Goal: Transaction & Acquisition: Purchase product/service

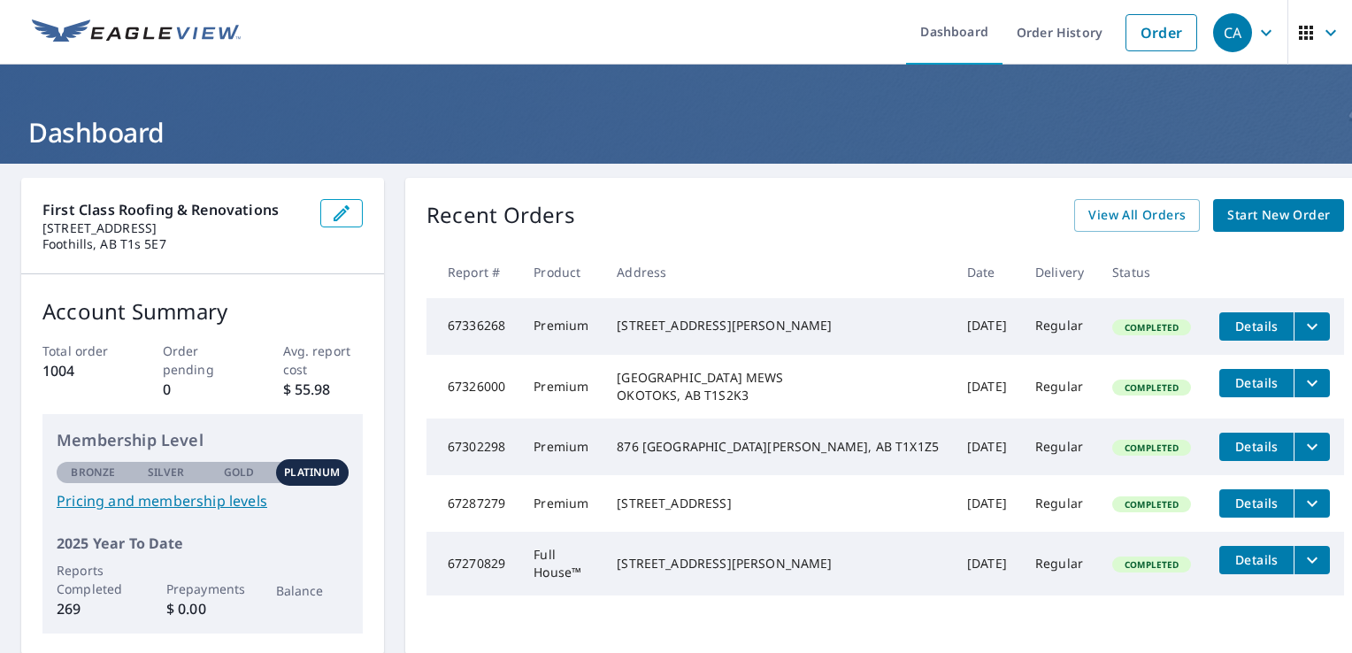
click at [1302, 328] on icon "filesDropdownBtn-67336268" at bounding box center [1312, 326] width 21 height 21
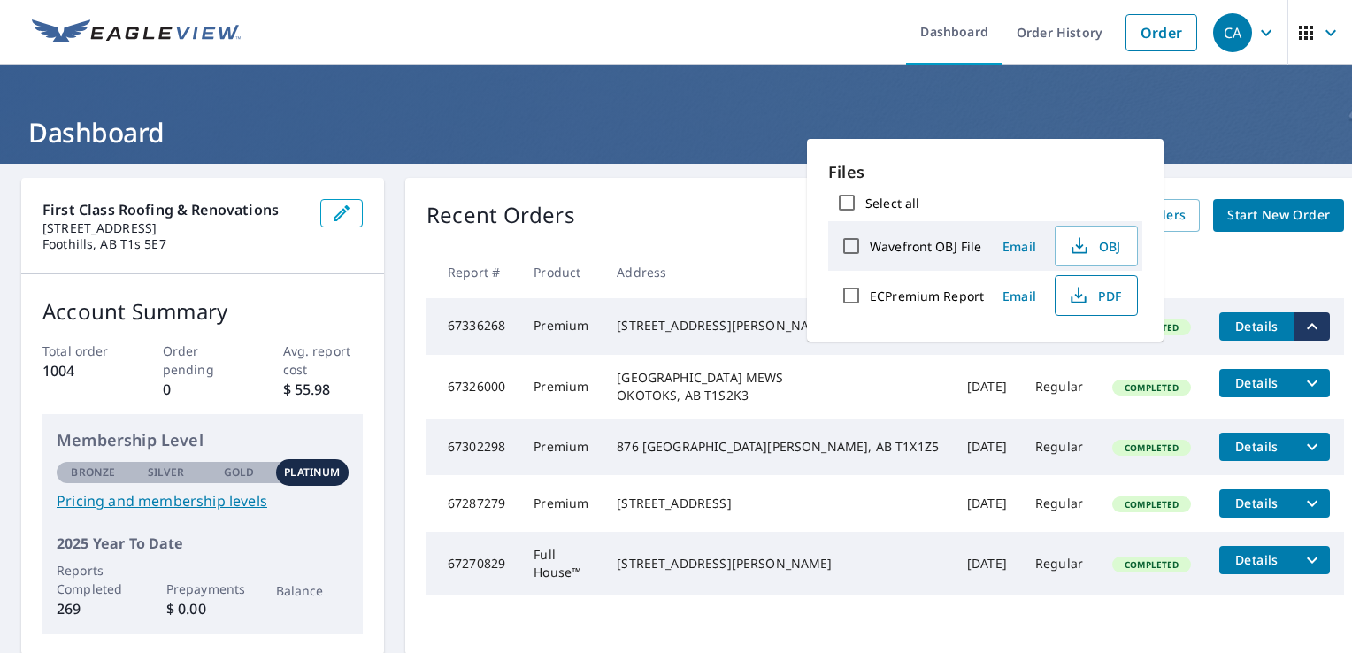
click at [1083, 297] on icon "button" at bounding box center [1078, 300] width 15 height 7
click at [666, 197] on div "Recent Orders View All Orders Start New Order Report # Product Address Date Del…" at bounding box center [885, 416] width 960 height 477
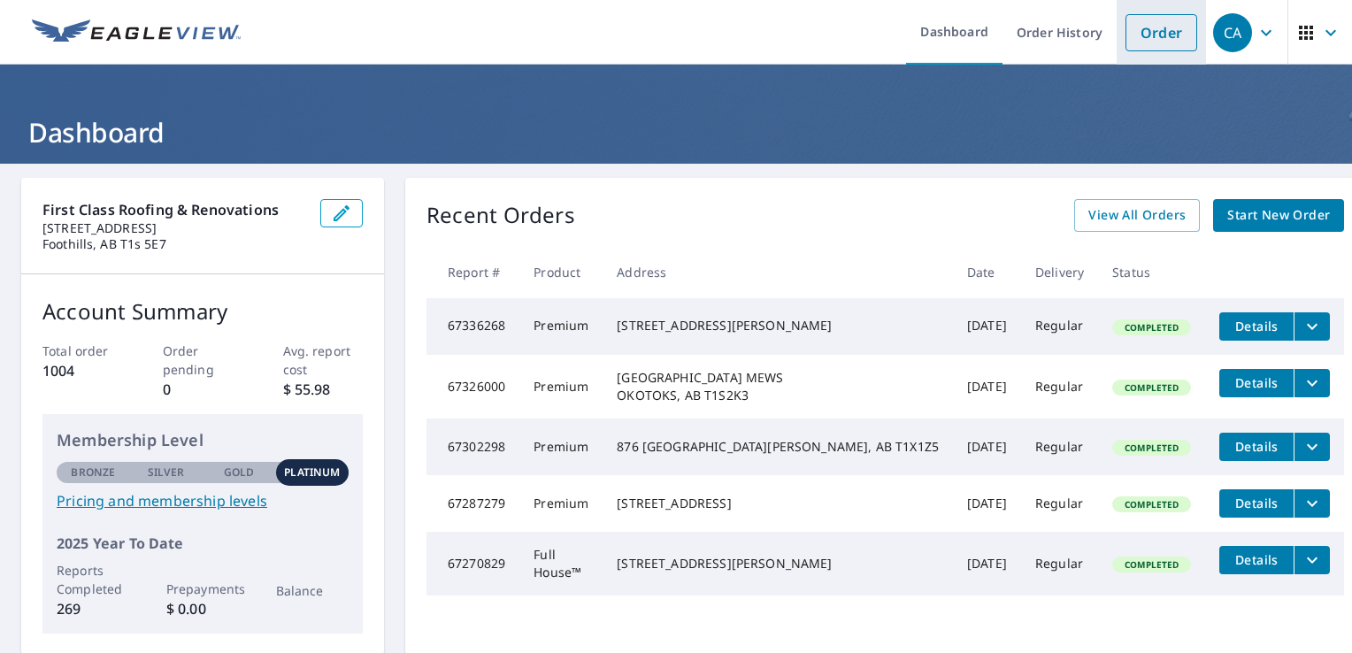
click at [1147, 32] on link "Order" at bounding box center [1162, 32] width 72 height 37
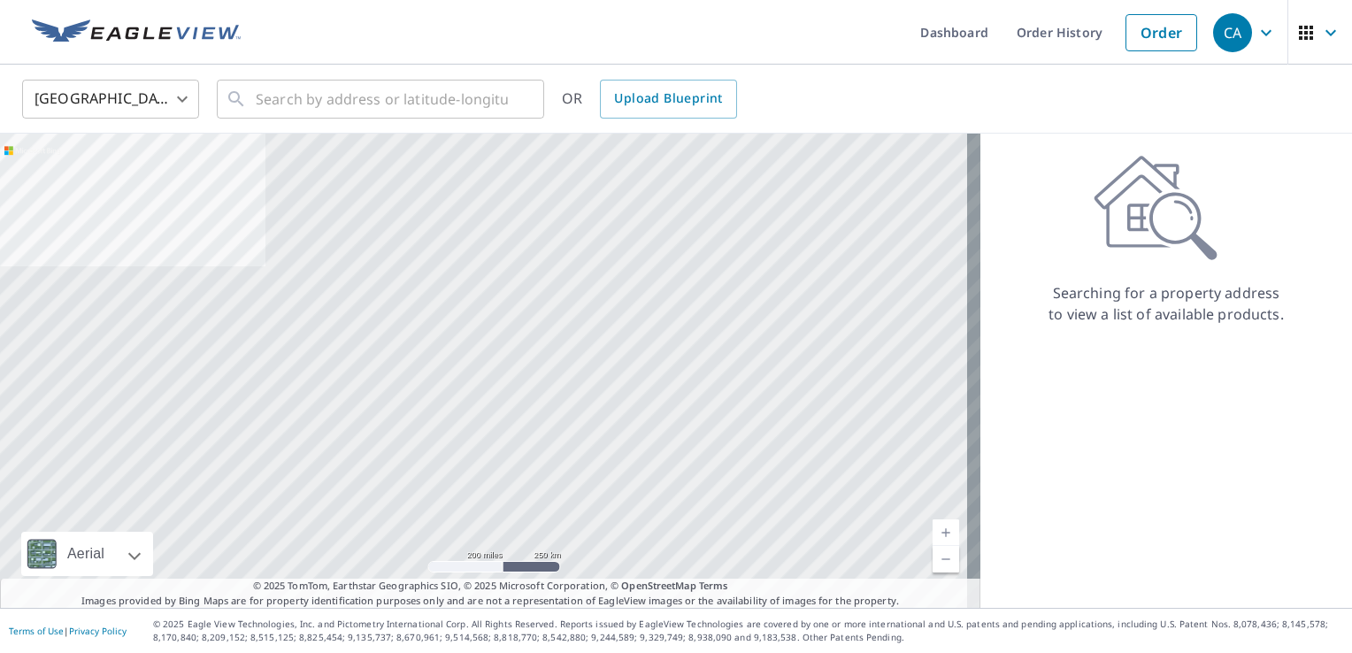
click at [135, 84] on body "CA CA Dashboard Order History Order CA [GEOGRAPHIC_DATA] [GEOGRAPHIC_DATA] ​ ​ …" at bounding box center [676, 326] width 1352 height 653
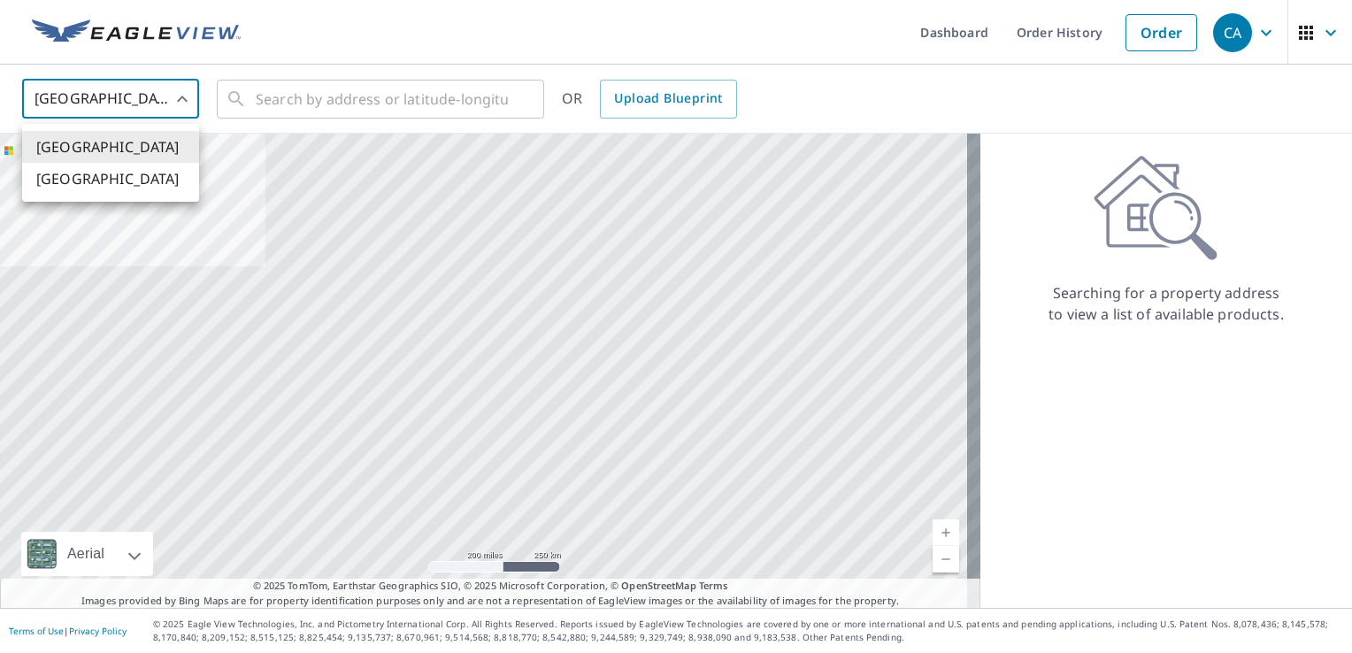
click at [127, 179] on li "[GEOGRAPHIC_DATA]" at bounding box center [110, 179] width 177 height 32
type input "CA"
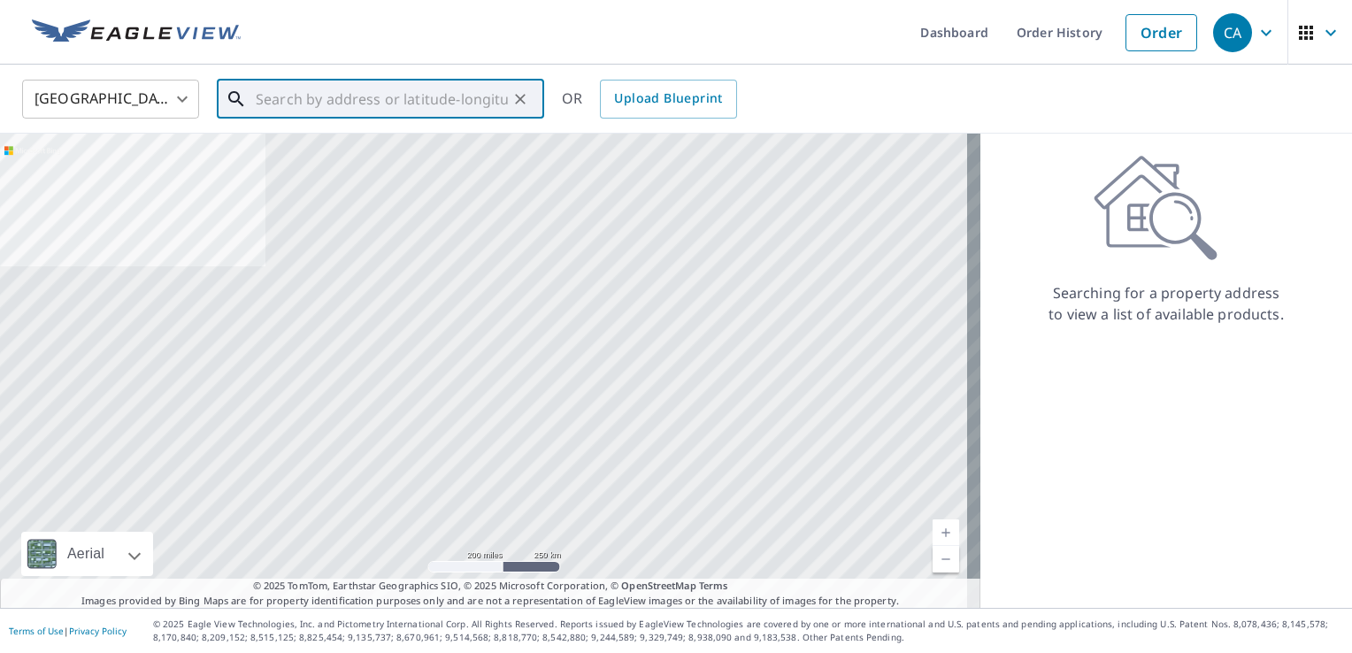
paste input "[URL][DOMAIN_NAME]"
type input "[URL][DOMAIN_NAME]"
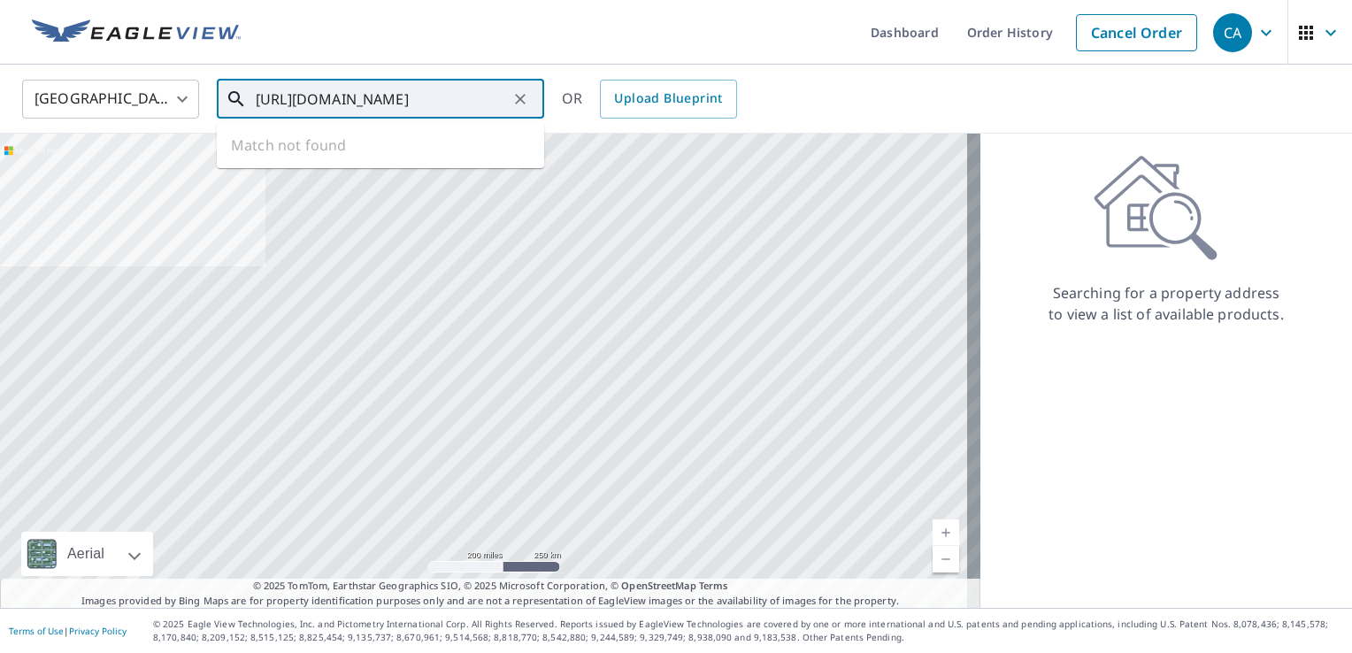
scroll to position [0, 99]
click at [517, 97] on icon "Clear" at bounding box center [521, 99] width 18 height 18
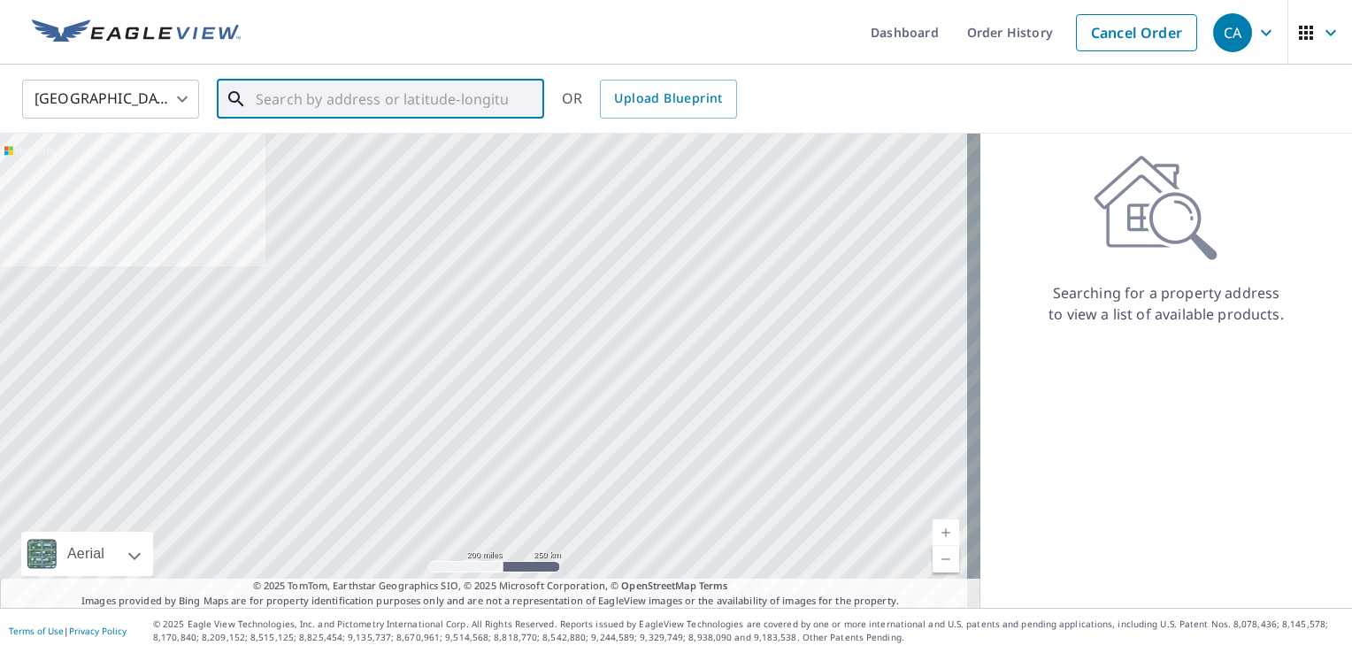
scroll to position [0, 0]
paste input "[STREET_ADDRESS]"
click at [391, 154] on span "[STREET_ADDRESS][PERSON_NAME]" at bounding box center [391, 150] width 278 height 21
type input "[STREET_ADDRESS][PERSON_NAME]"
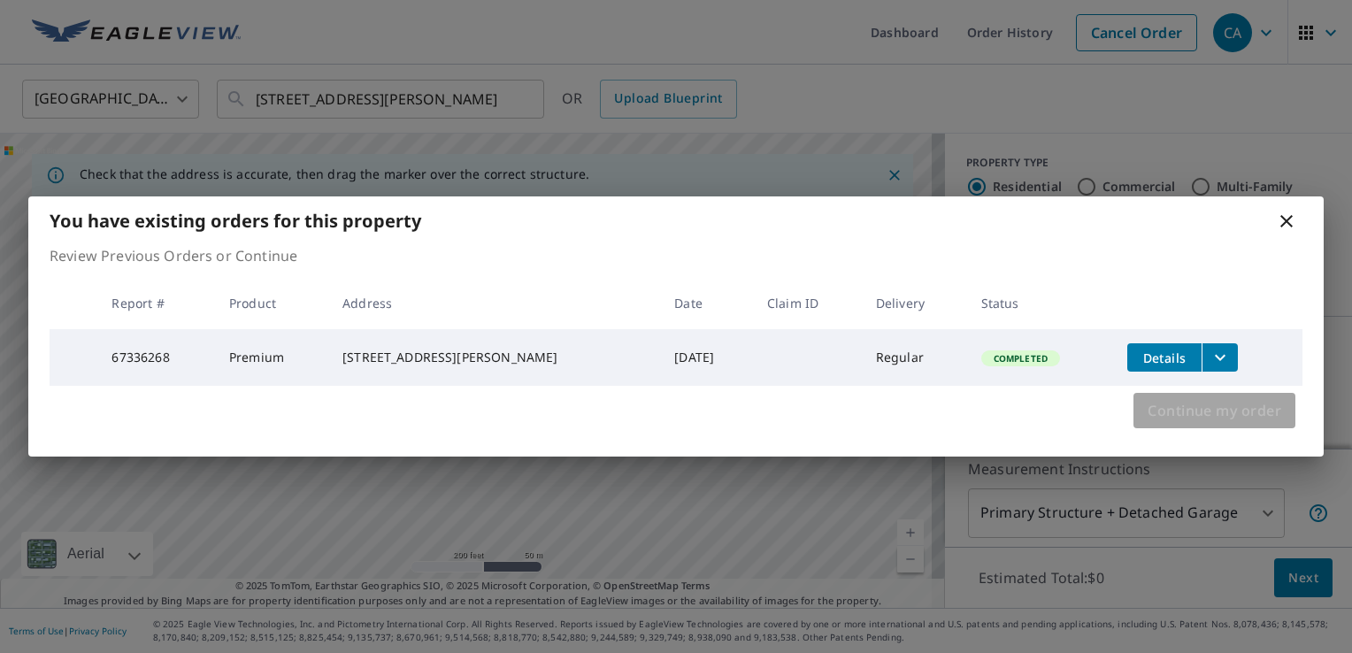
click at [1227, 410] on span "Continue my order" at bounding box center [1215, 410] width 134 height 25
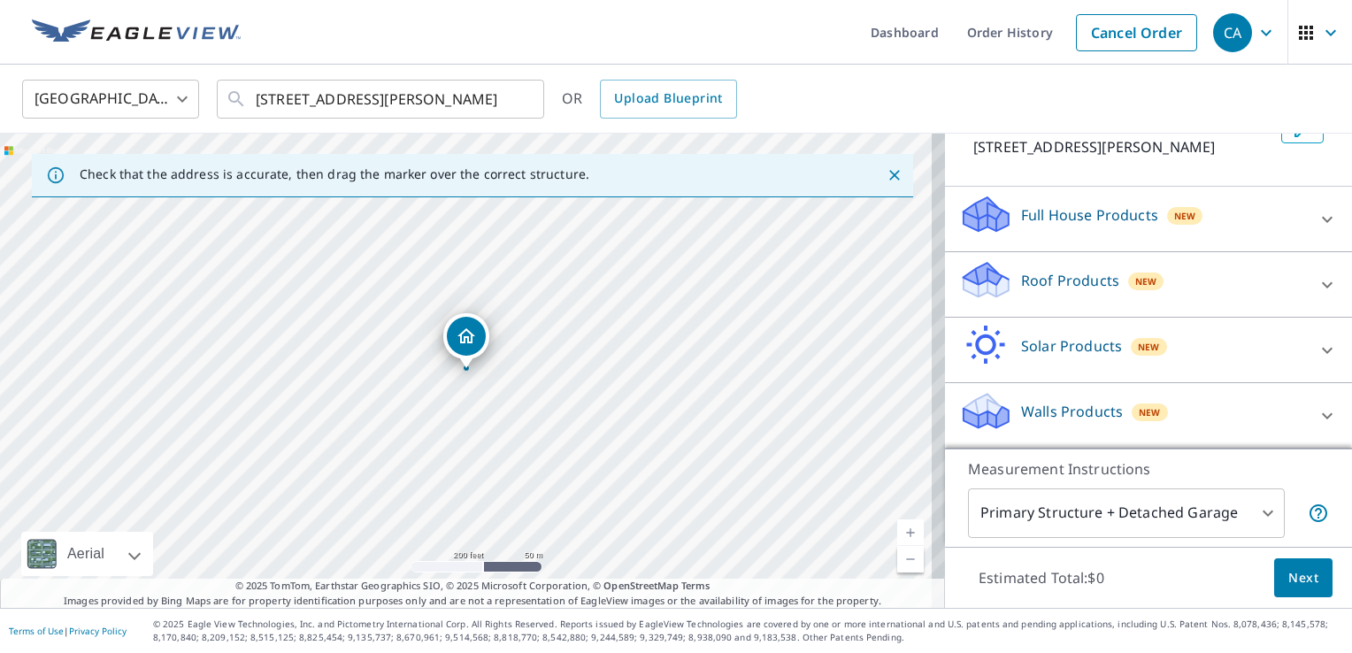
scroll to position [150, 0]
click at [1083, 408] on p "Walls Products" at bounding box center [1072, 411] width 102 height 21
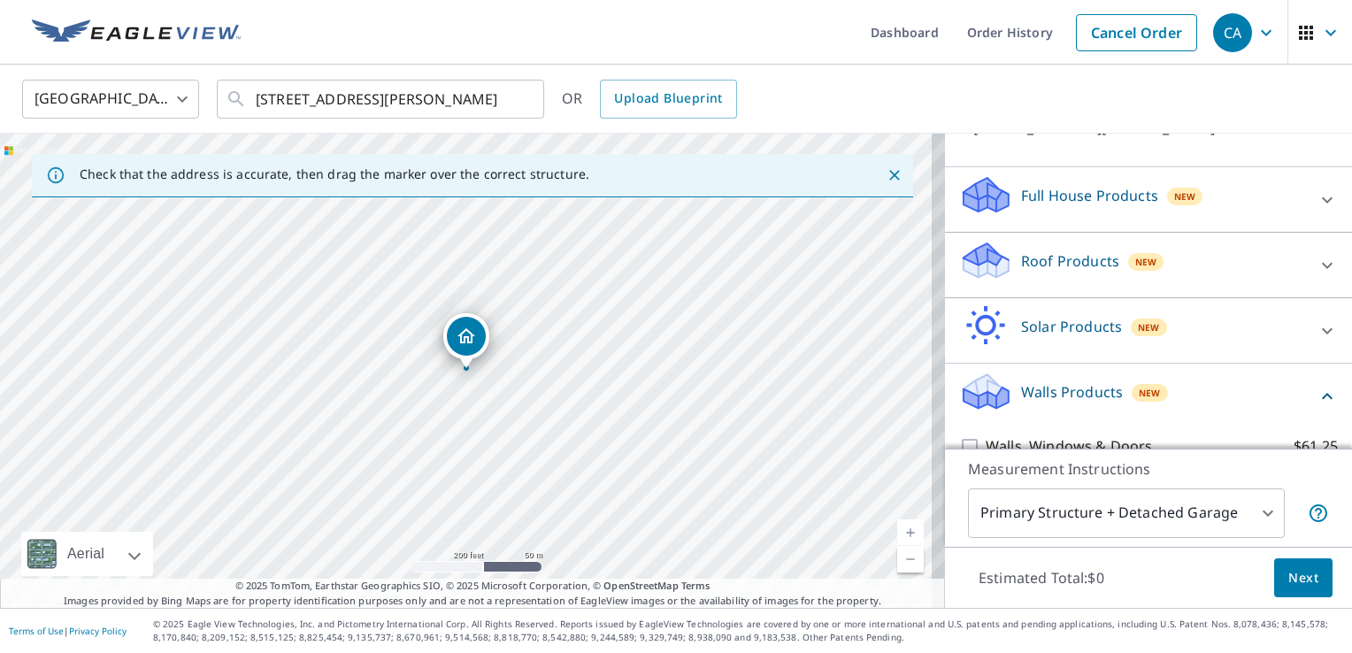
scroll to position [250, 0]
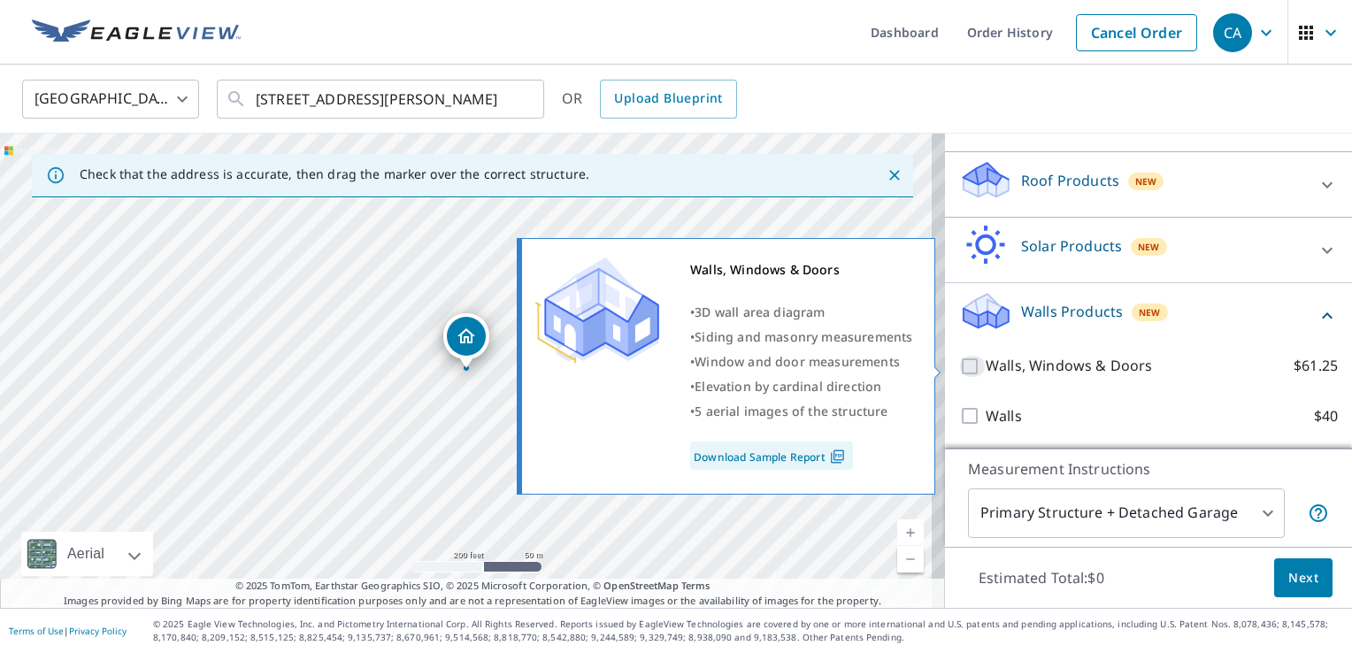
click at [959, 366] on input "Walls, Windows & Doors $61.25" at bounding box center [972, 366] width 27 height 21
checkbox input "true"
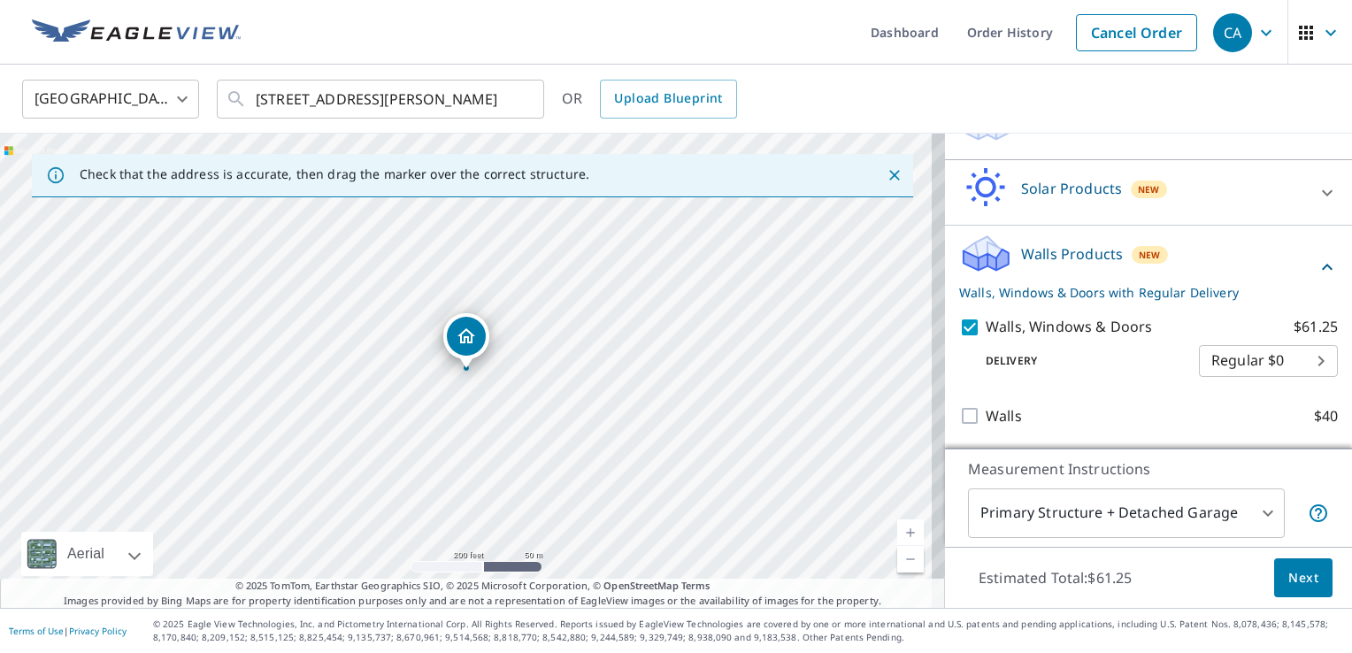
scroll to position [307, 0]
click at [1289, 573] on span "Next" at bounding box center [1304, 578] width 30 height 22
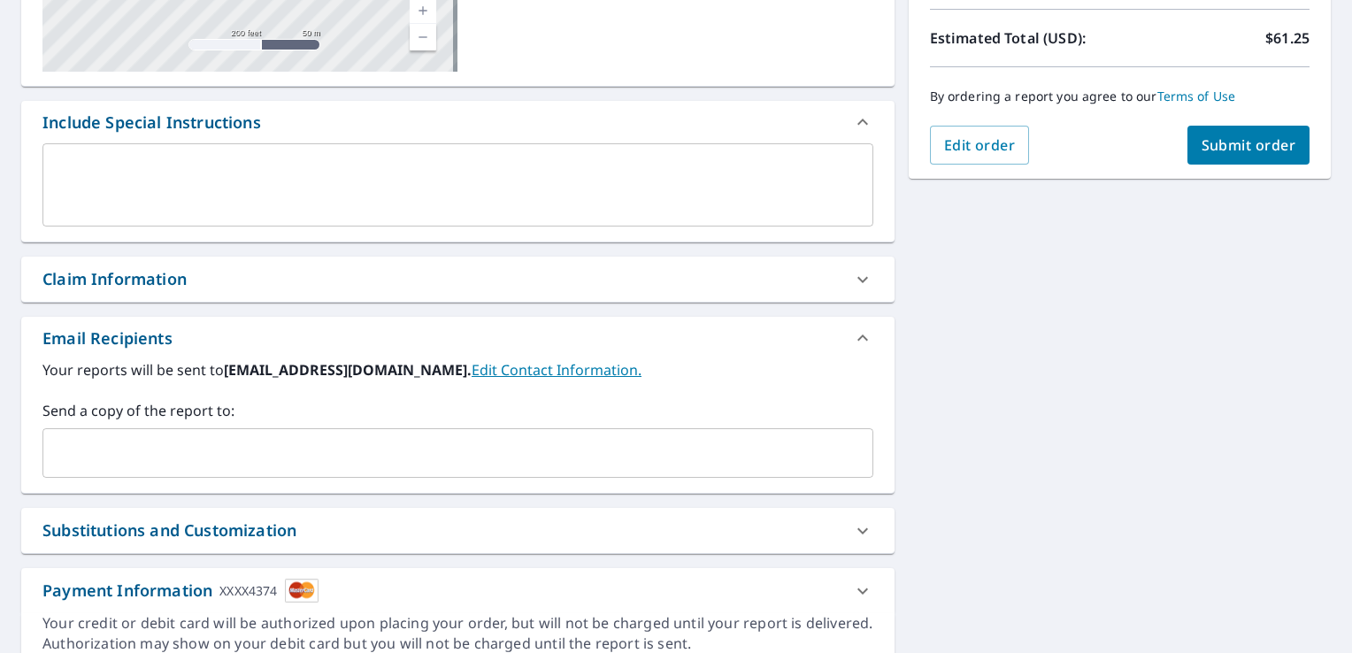
scroll to position [443, 0]
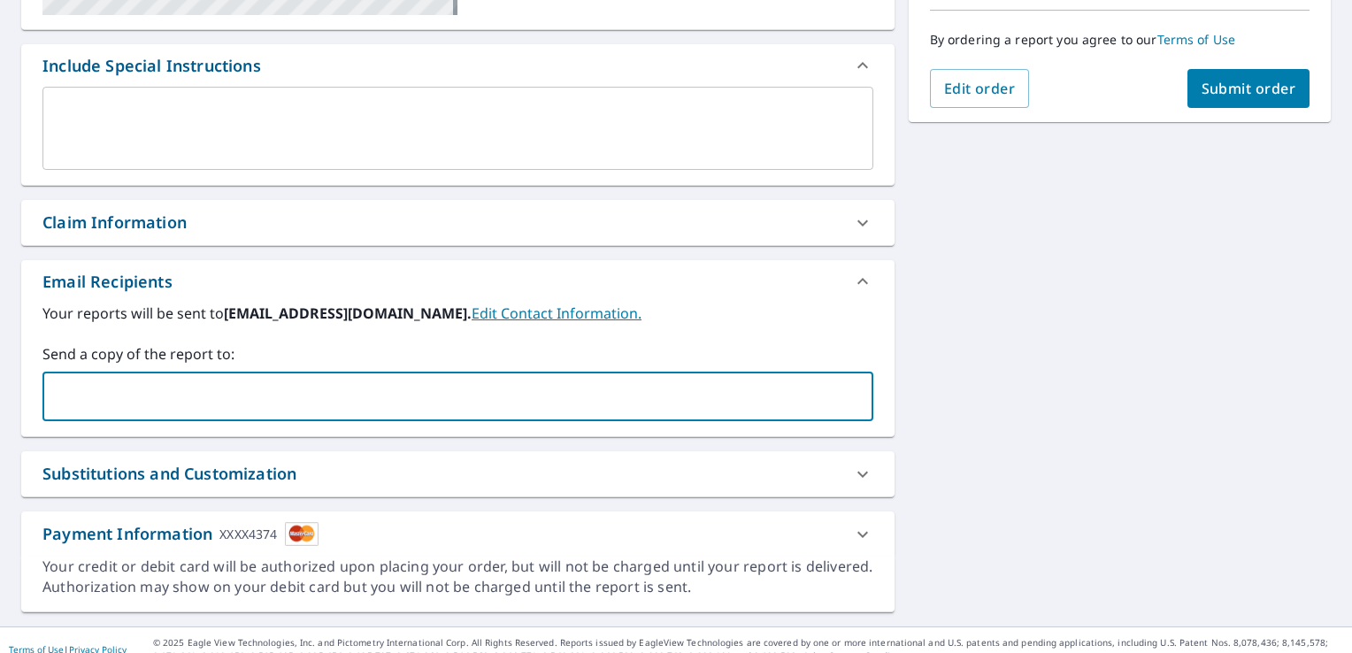
click at [289, 389] on input "text" at bounding box center [444, 397] width 789 height 34
type input "[PERSON_NAME][EMAIL_ADDRESS][DOMAIN_NAME]"
click at [930, 384] on div "[STREET_ADDRESS][PERSON_NAME] A standard road map Aerial A detailed look from a…" at bounding box center [676, 174] width 1352 height 906
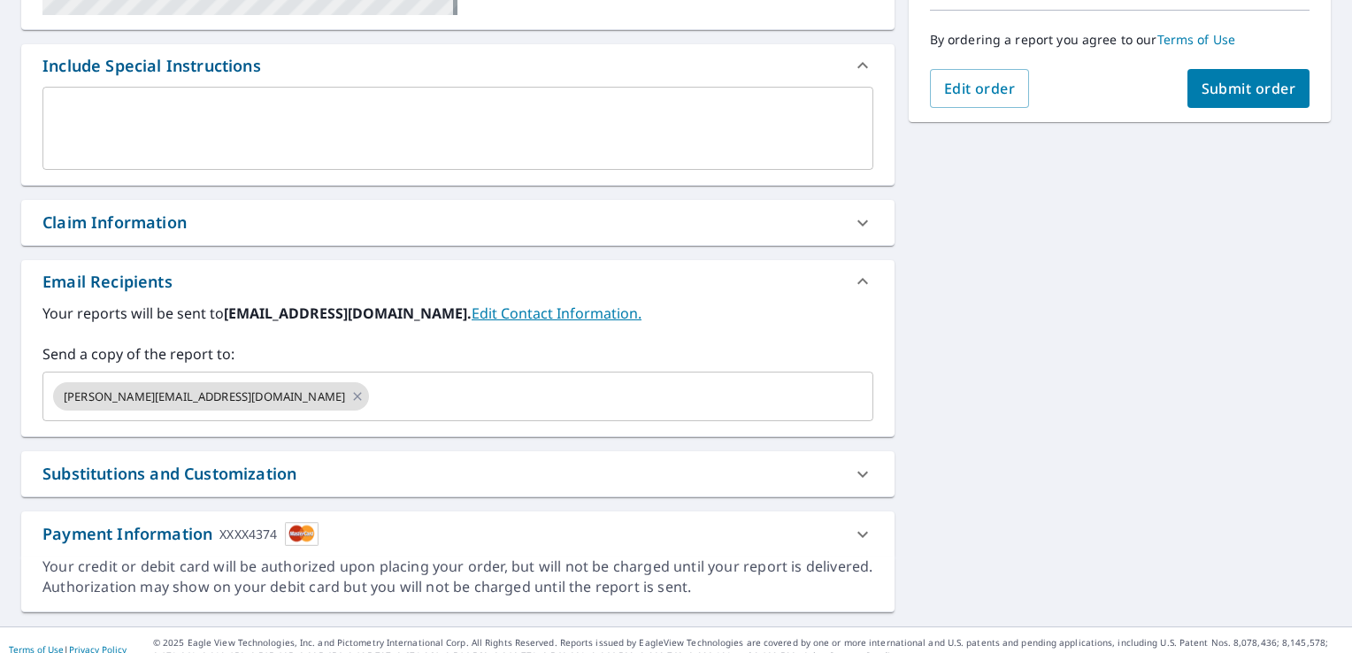
click at [1202, 89] on span "Submit order" at bounding box center [1249, 88] width 95 height 19
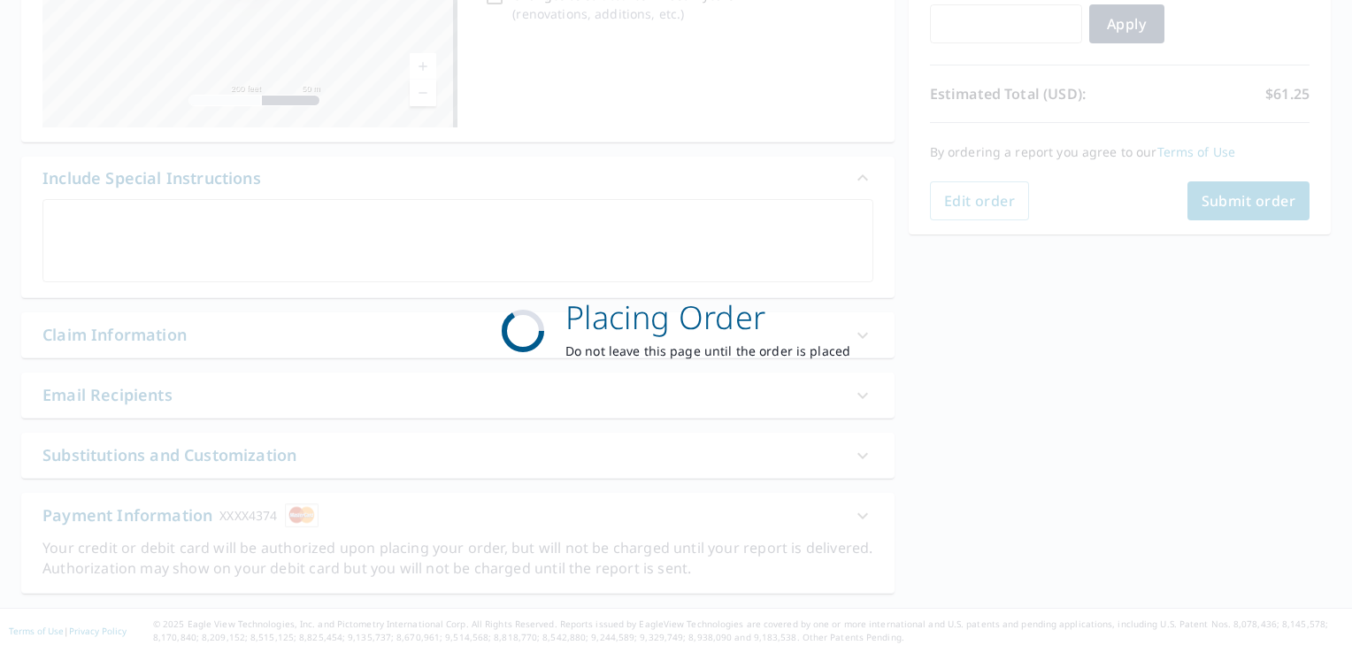
scroll to position [328, 0]
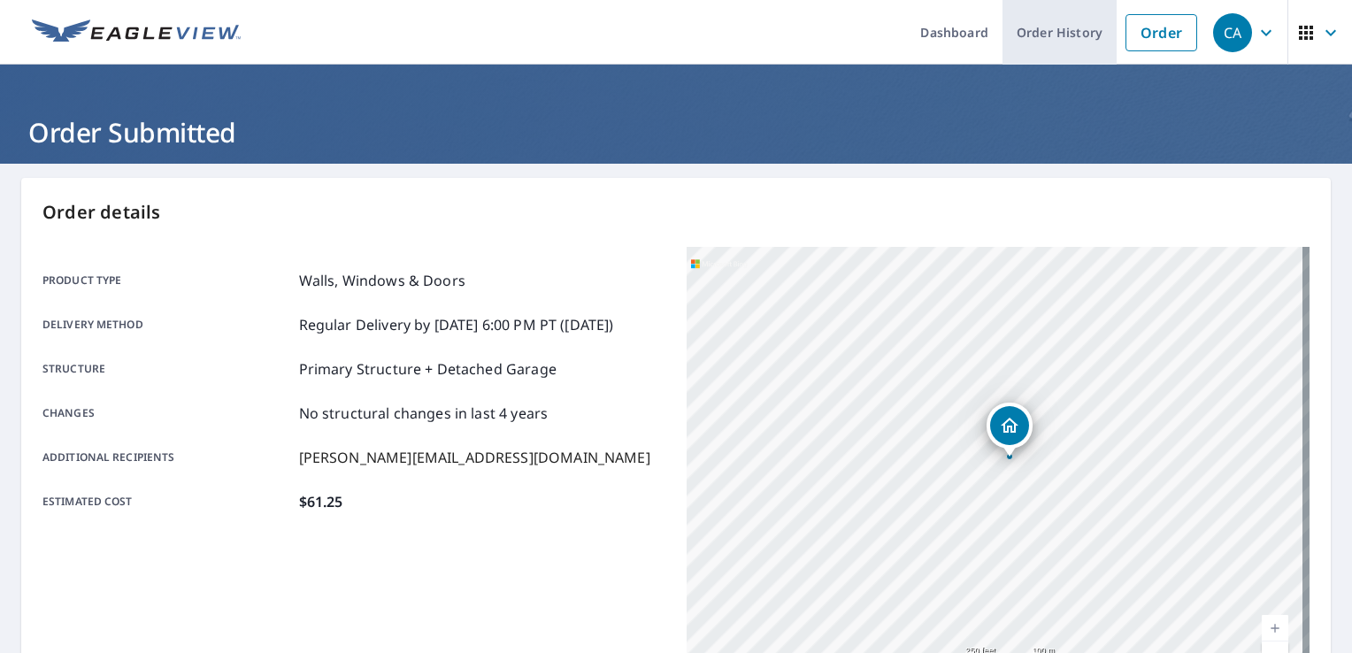
click at [1039, 42] on link "Order History" at bounding box center [1060, 32] width 114 height 65
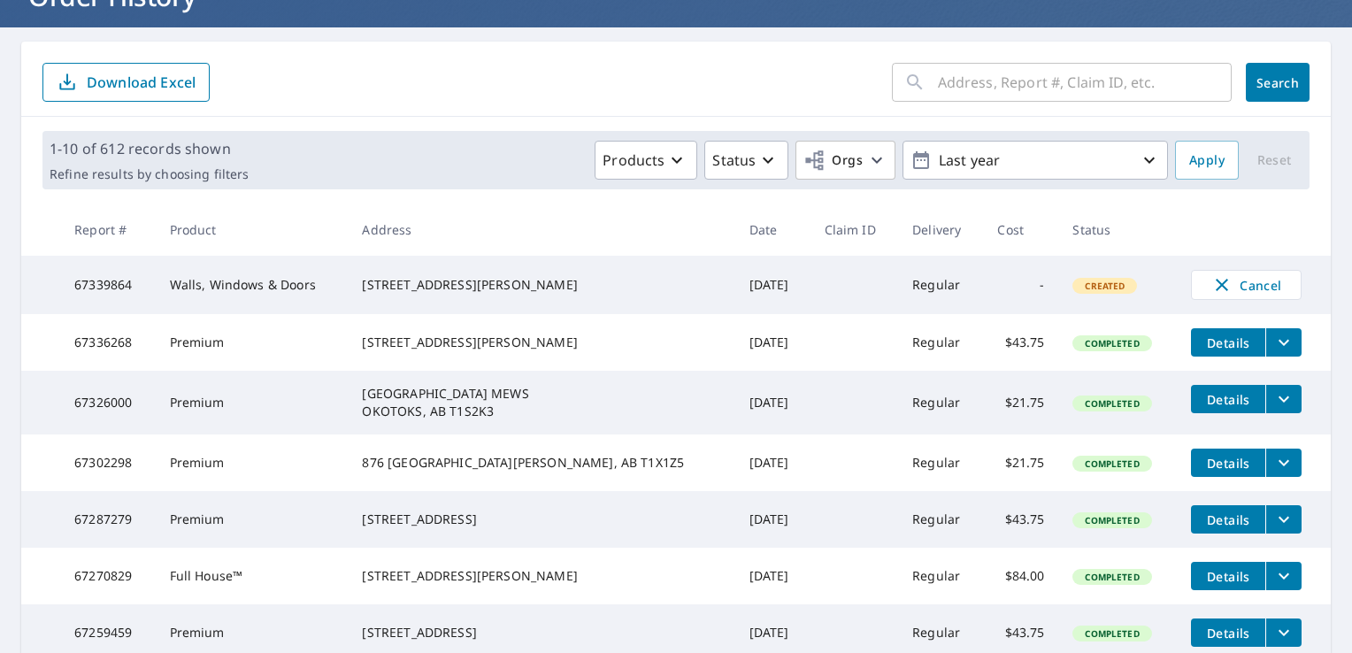
scroll to position [177, 0]
